Goal: Task Accomplishment & Management: Use online tool/utility

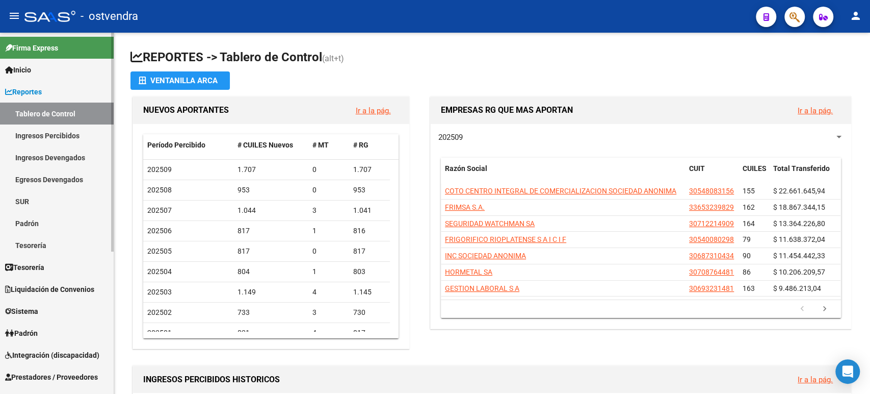
click at [37, 70] on link "Inicio" at bounding box center [57, 70] width 114 height 22
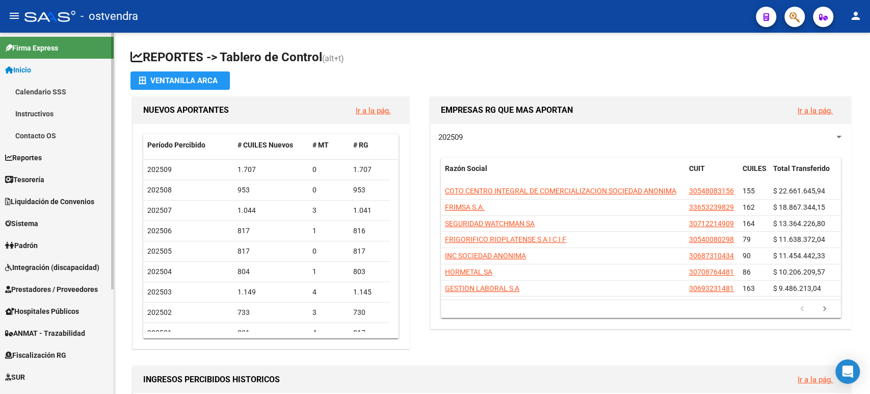
click at [43, 176] on span "Tesorería" at bounding box center [24, 179] width 39 height 11
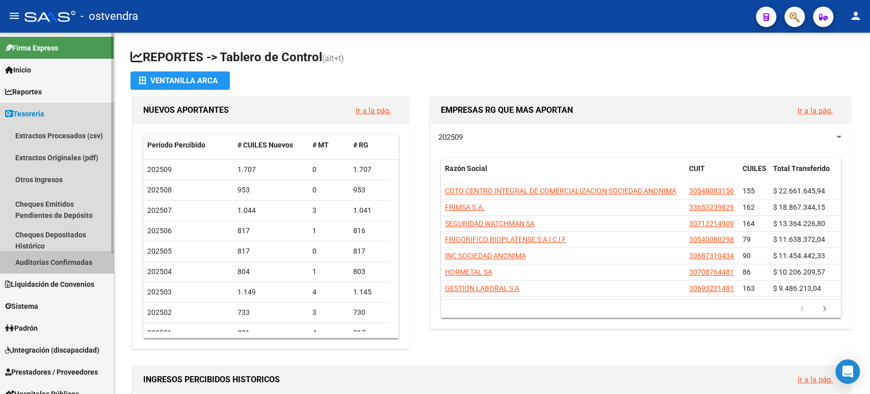
click at [45, 252] on link "Auditorías Confirmadas" at bounding box center [57, 262] width 114 height 22
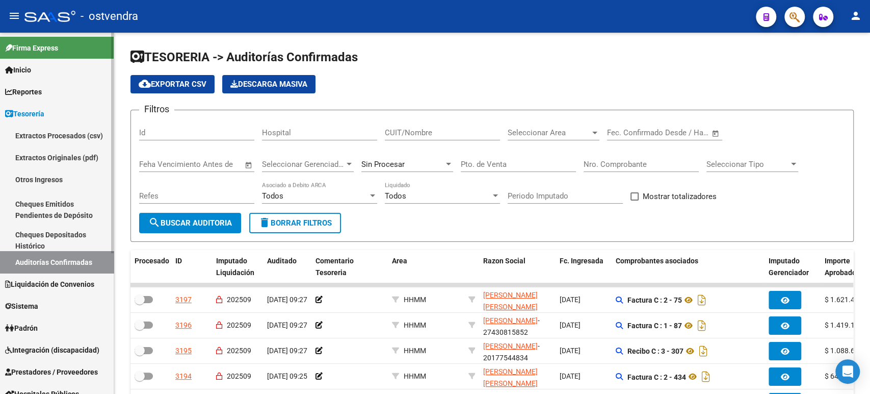
click at [59, 60] on link "Inicio" at bounding box center [57, 70] width 114 height 22
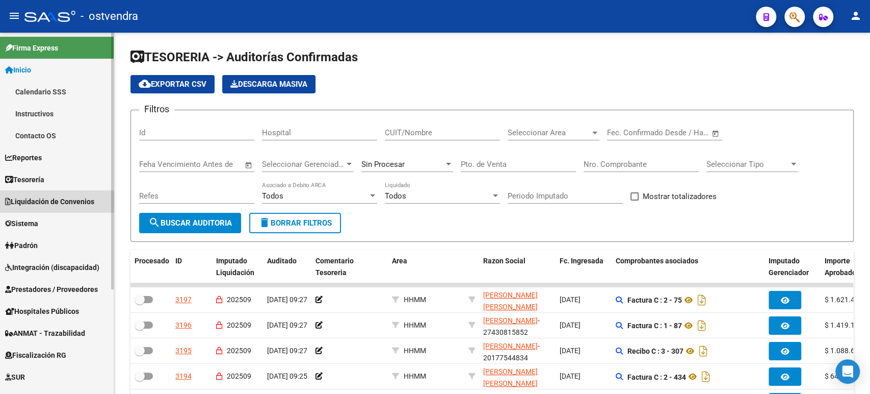
click at [50, 203] on span "Liquidación de Convenios" at bounding box center [49, 201] width 89 height 11
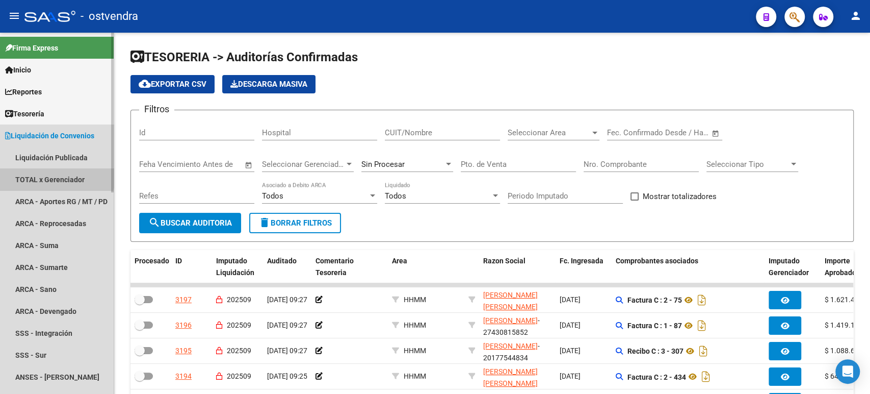
click at [53, 172] on link "TOTAL x Gerenciador" at bounding box center [57, 179] width 114 height 22
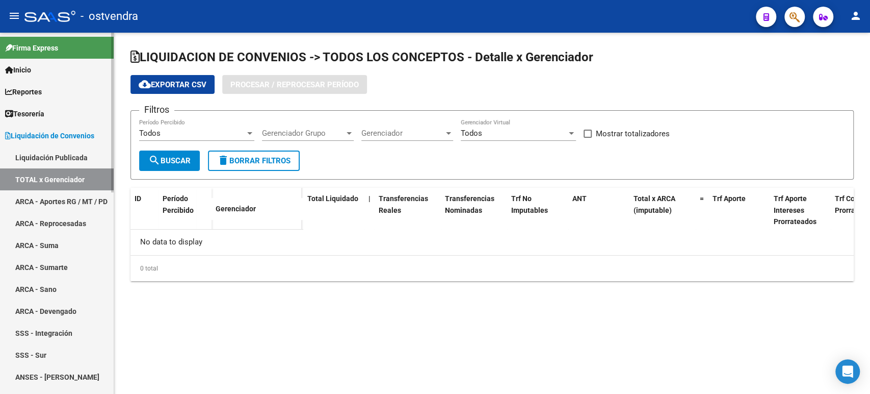
checkbox input "true"
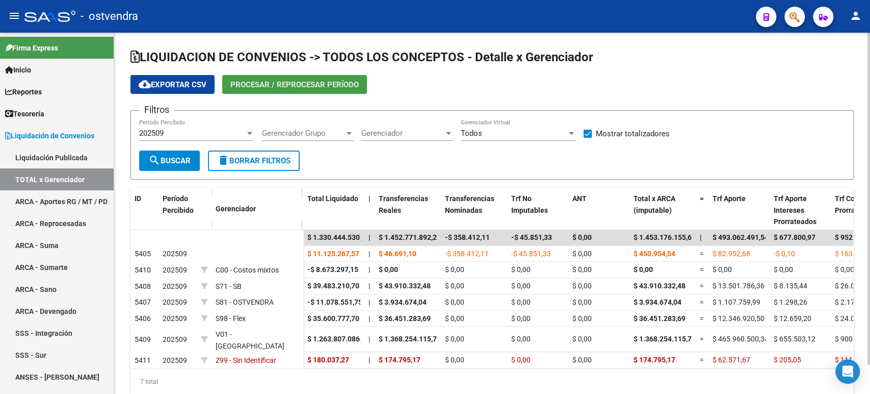
click at [277, 85] on span "Procesar / Reprocesar período" at bounding box center [294, 84] width 128 height 9
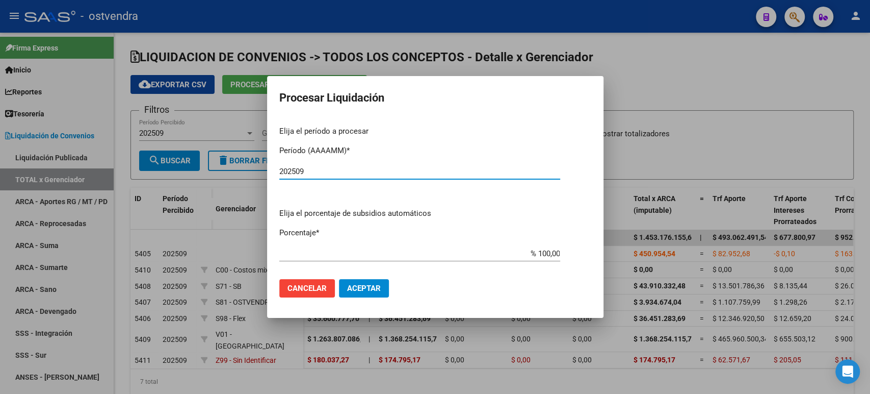
type input "202509"
click at [360, 276] on mat-dialog-actions "Cancelar Aceptar" at bounding box center [435, 288] width 312 height 35
click at [360, 301] on mat-dialog-actions "Cancelar Aceptar" at bounding box center [435, 288] width 312 height 35
click at [360, 297] on button "Aceptar" at bounding box center [364, 288] width 50 height 18
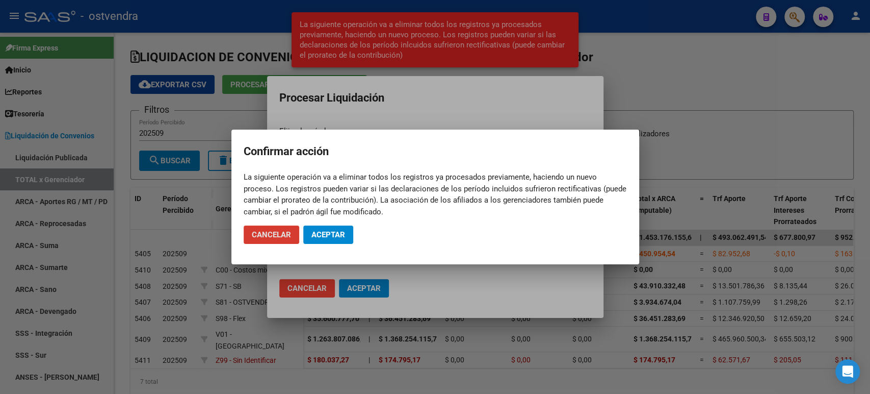
click at [341, 231] on span "Aceptar" at bounding box center [328, 234] width 34 height 9
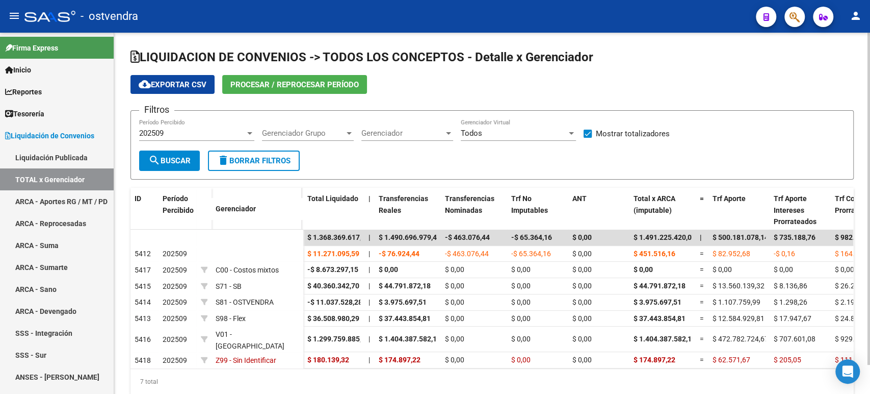
click at [172, 156] on span "search Buscar" at bounding box center [169, 160] width 42 height 9
click at [200, 84] on span "cloud_download Exportar CSV" at bounding box center [173, 84] width 68 height 9
click at [42, 156] on link "Liquidación Publicada" at bounding box center [57, 157] width 114 height 22
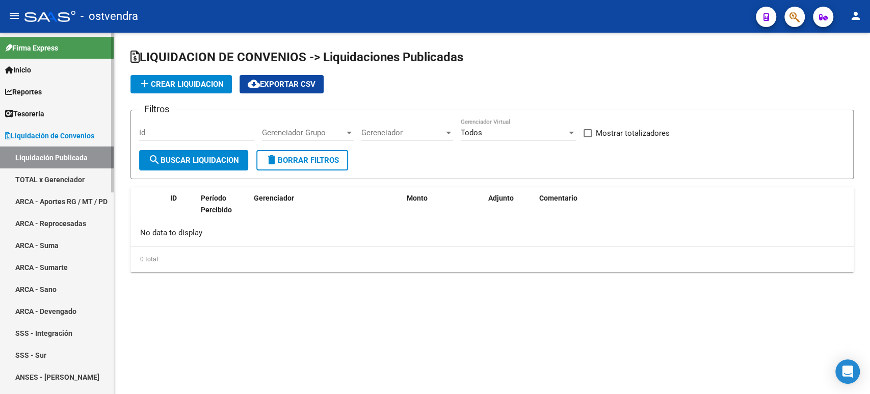
checkbox input "true"
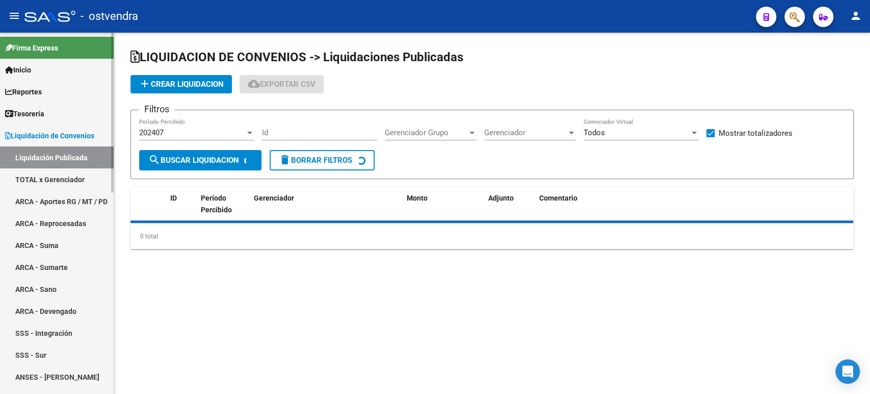
click at [46, 136] on span "Liquidación de Convenios" at bounding box center [49, 135] width 89 height 11
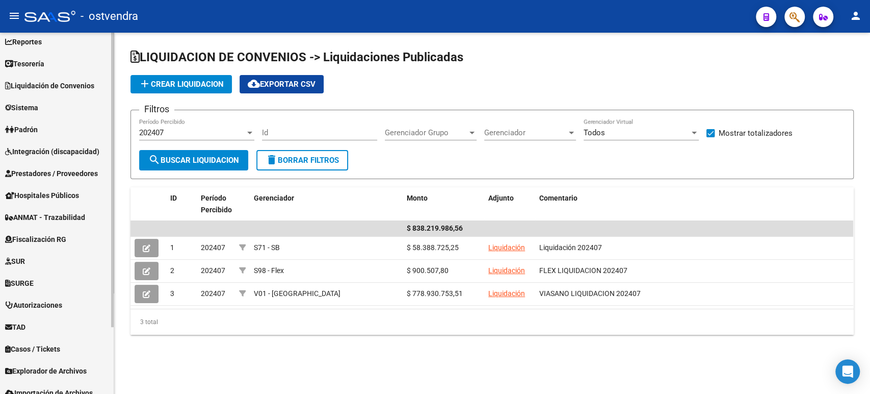
scroll to position [57, 0]
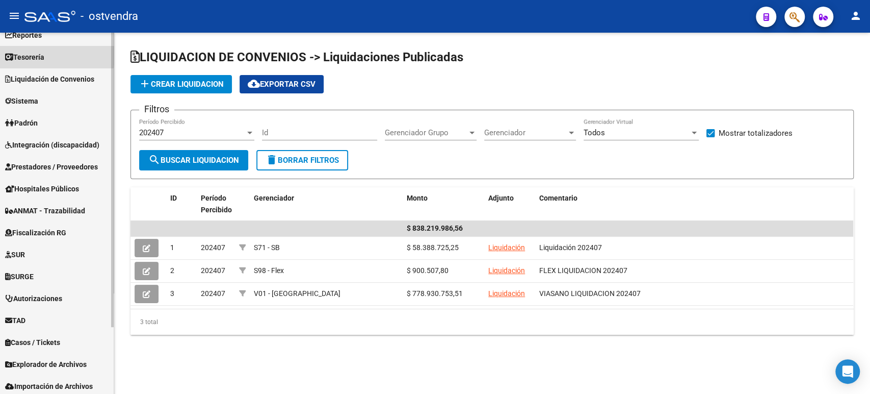
click at [33, 56] on span "Tesorería" at bounding box center [24, 56] width 39 height 11
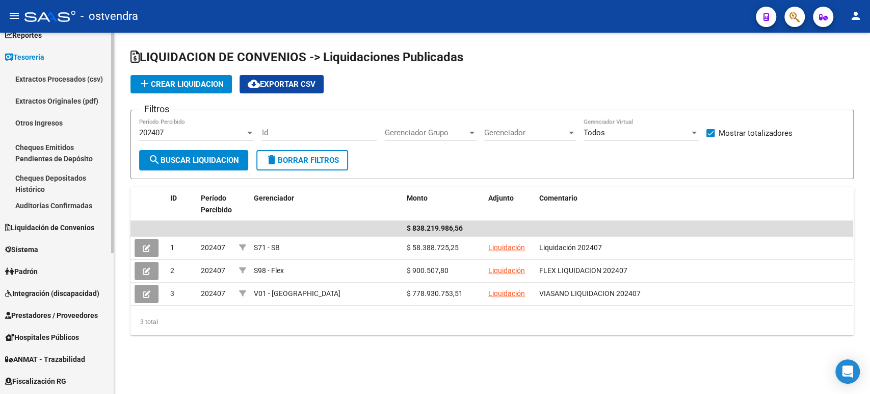
click at [38, 228] on span "Liquidación de Convenios" at bounding box center [49, 227] width 89 height 11
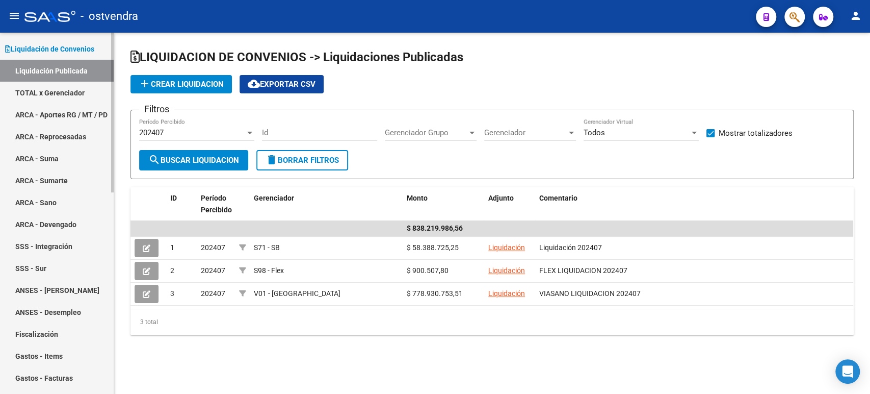
scroll to position [113, 0]
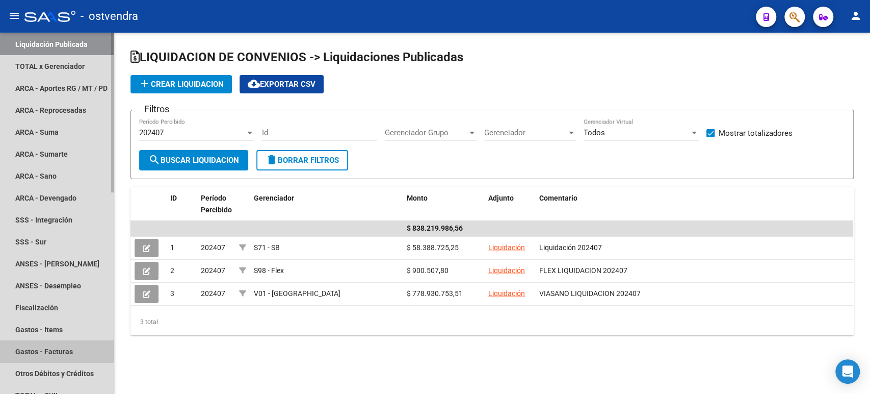
click at [49, 342] on link "Gastos - Facturas" at bounding box center [57, 351] width 114 height 22
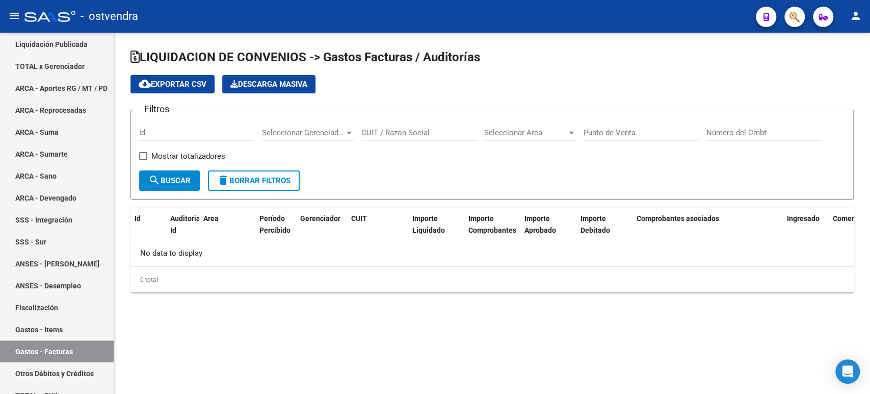
checkbox input "true"
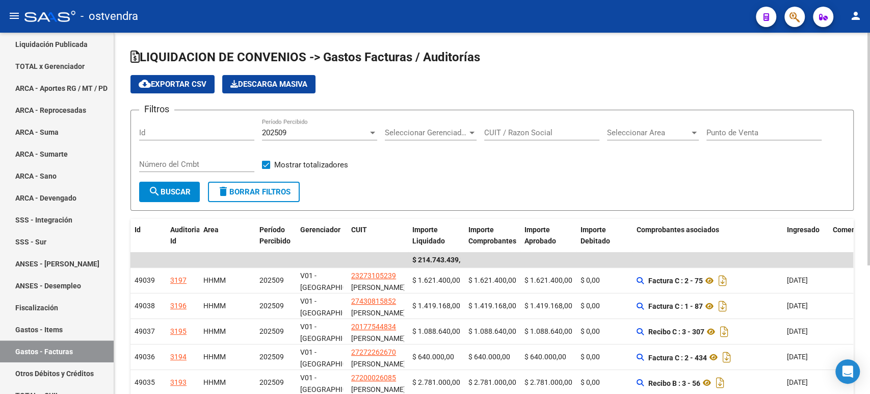
click at [204, 80] on span "cloud_download Exportar CSV" at bounding box center [173, 84] width 68 height 9
